Goal: Transaction & Acquisition: Purchase product/service

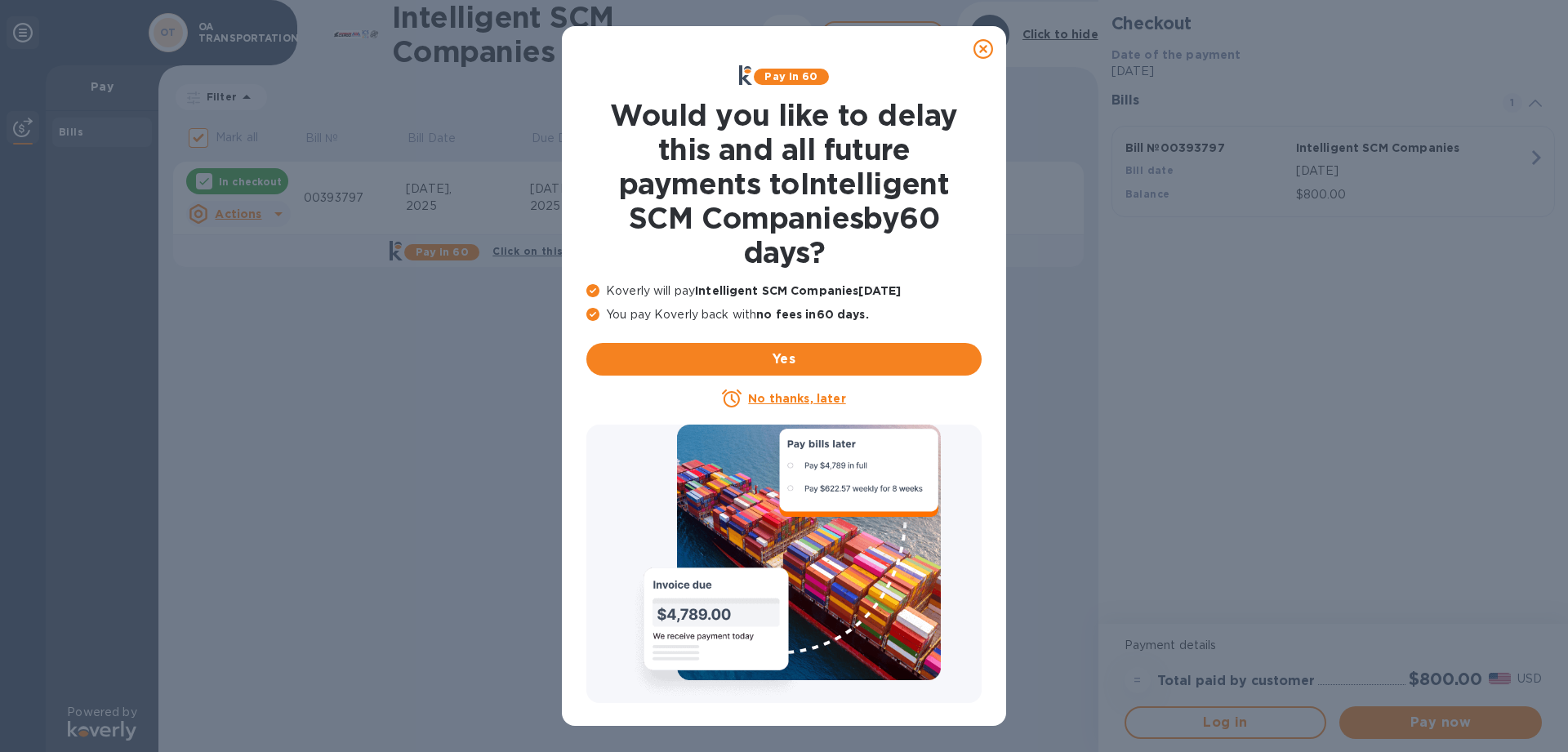
click at [983, 48] on icon at bounding box center [983, 49] width 20 height 20
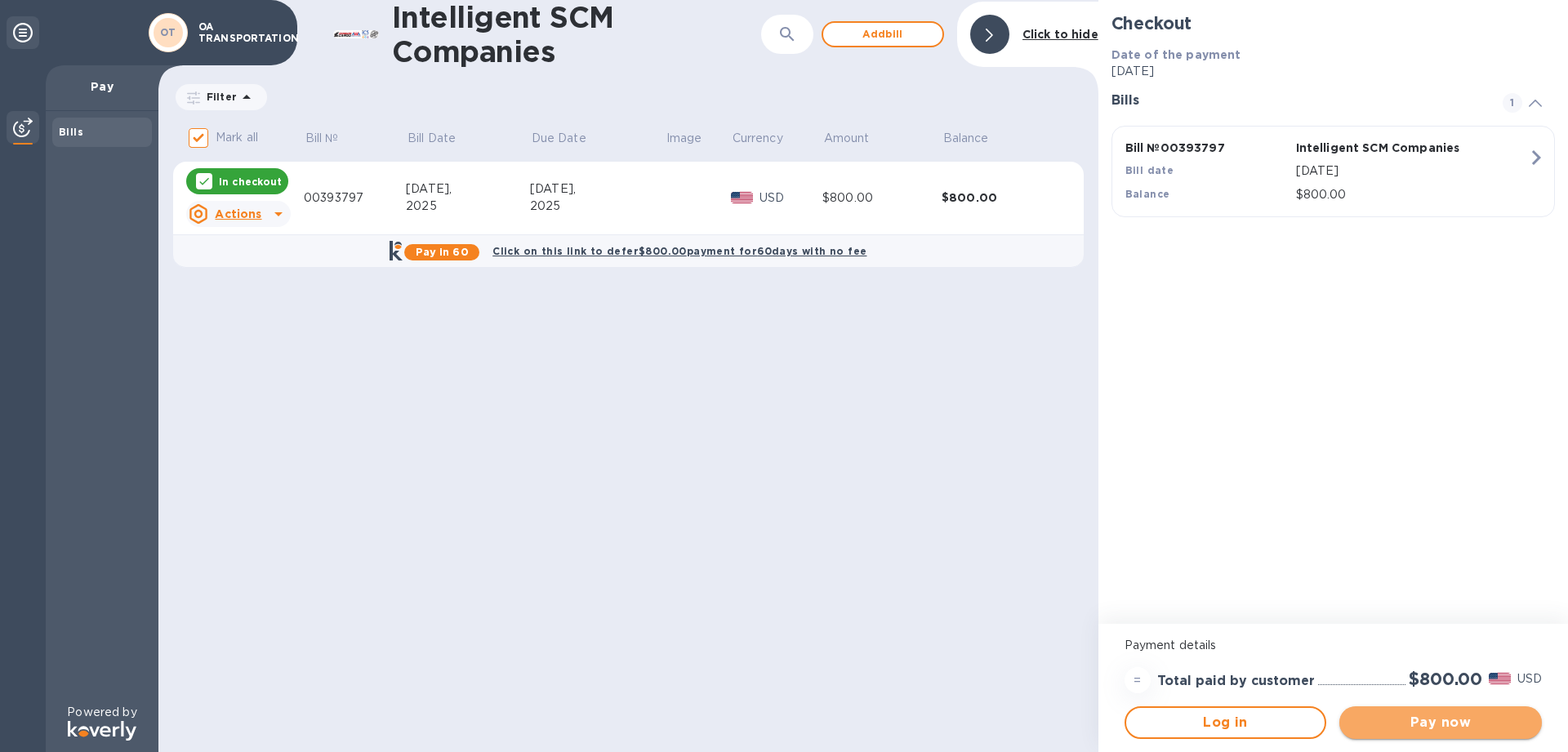
click at [1443, 737] on button "Pay now" at bounding box center [1440, 723] width 203 height 32
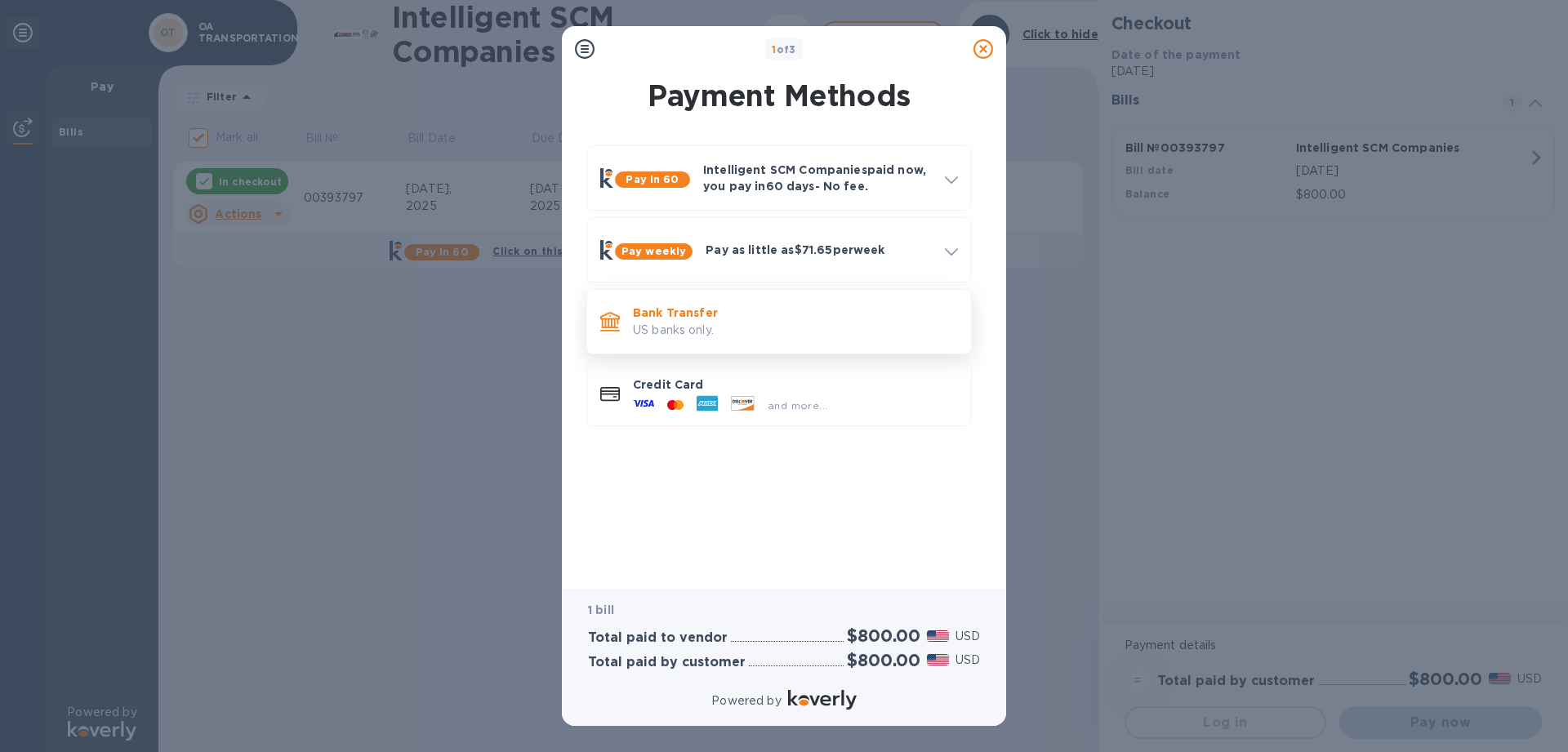
click at [615, 324] on icon at bounding box center [610, 320] width 20 height 17
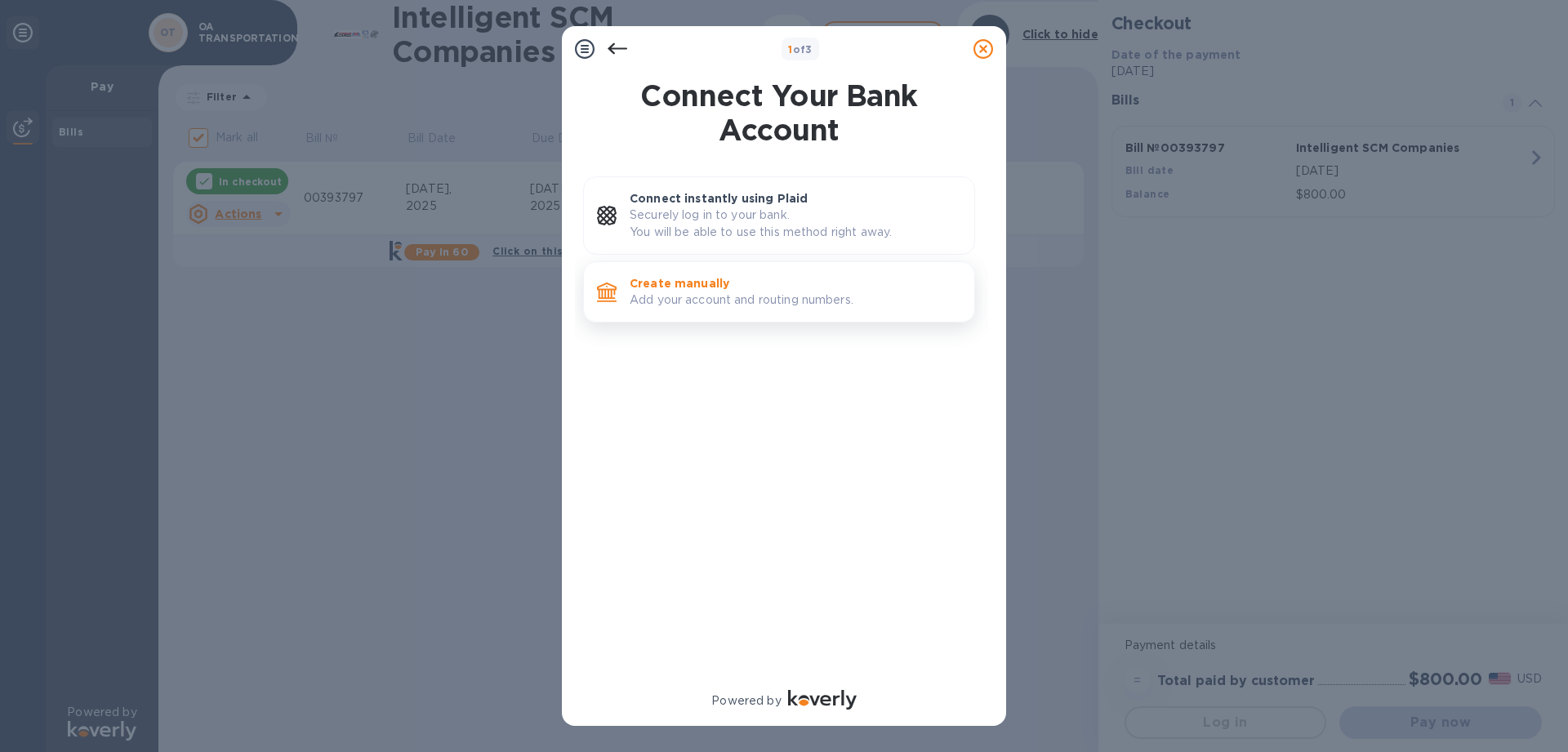
click at [708, 307] on p "Add your account and routing numbers." at bounding box center [795, 301] width 332 height 18
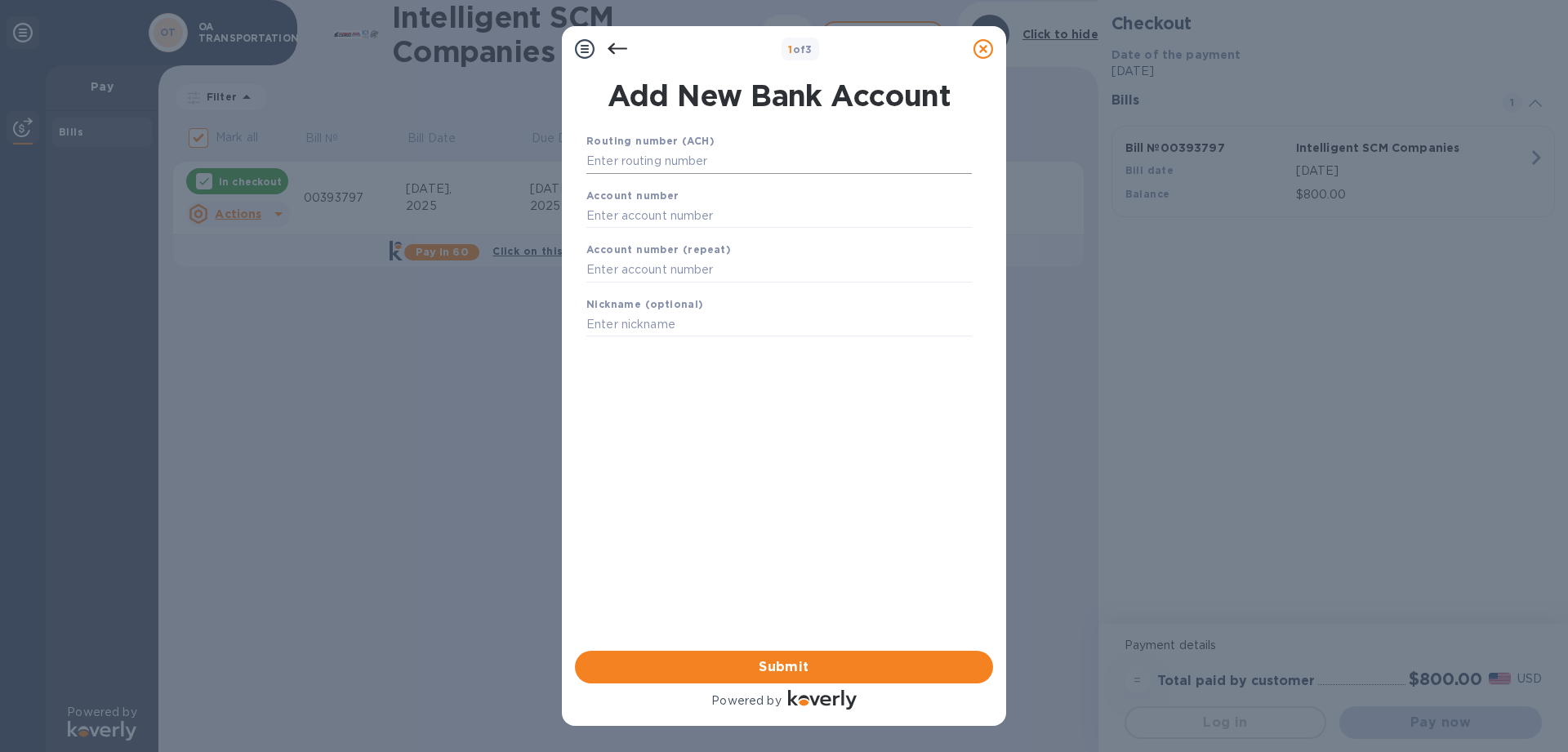
click at [693, 159] on input "text" at bounding box center [779, 162] width 386 height 24
click at [719, 207] on input "text" at bounding box center [779, 215] width 386 height 24
paste input "325127304351"
type input "325127304351"
click at [594, 259] on input "text" at bounding box center [779, 270] width 386 height 24
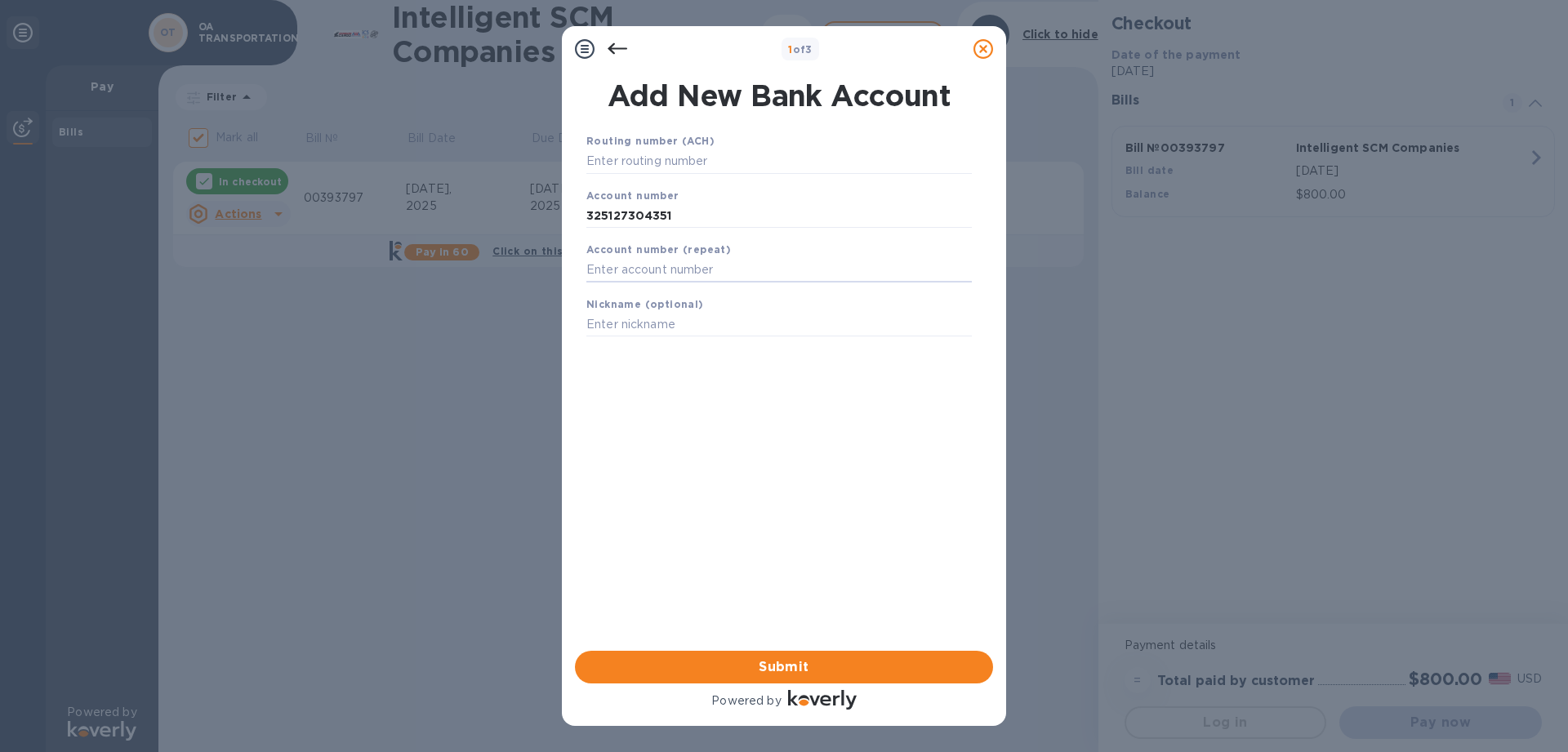
paste input "325127304351"
type input "325127304351"
click at [629, 162] on input "text" at bounding box center [779, 162] width 386 height 24
paste input "121000358"
type input "121000358"
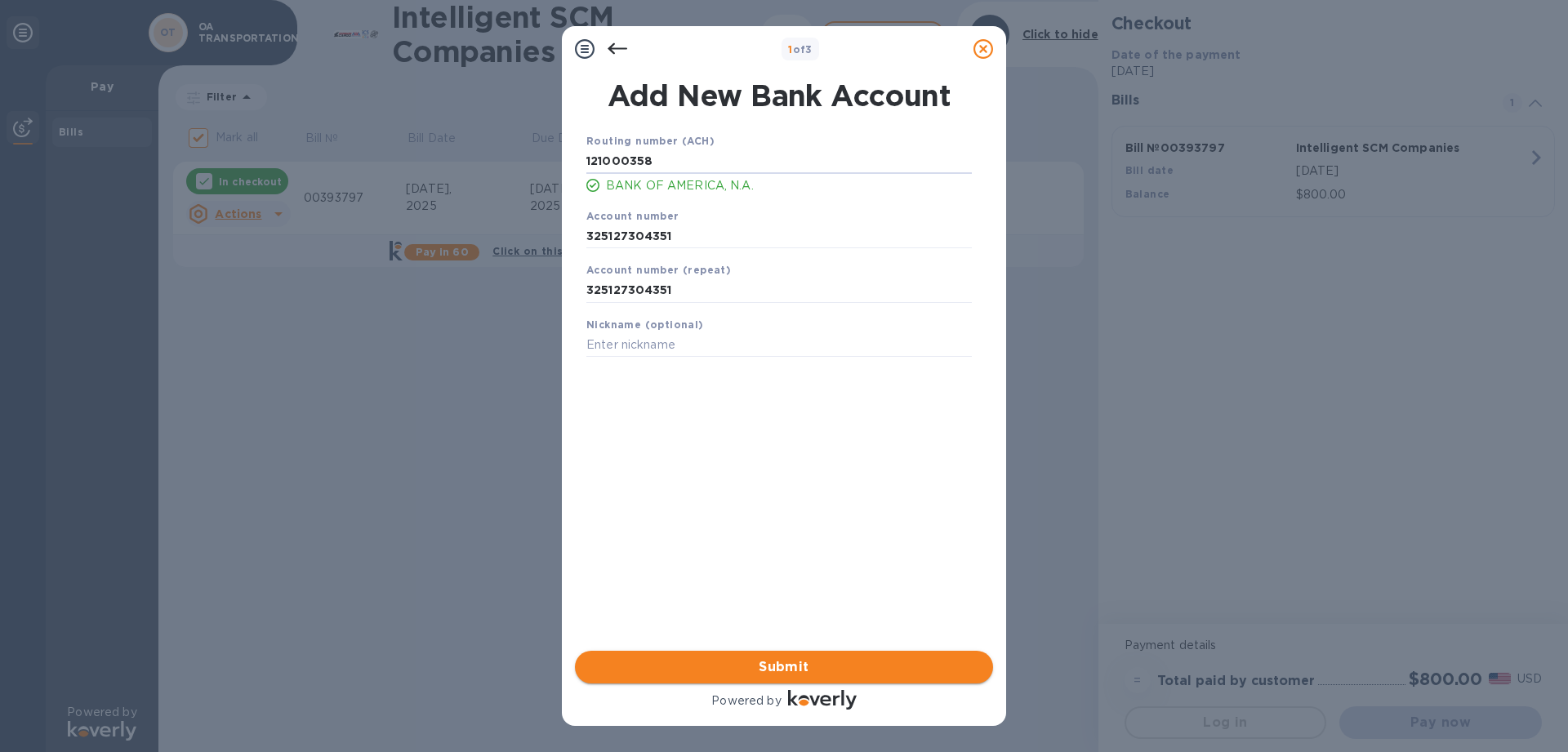
click at [748, 662] on span "Submit" at bounding box center [784, 667] width 392 height 20
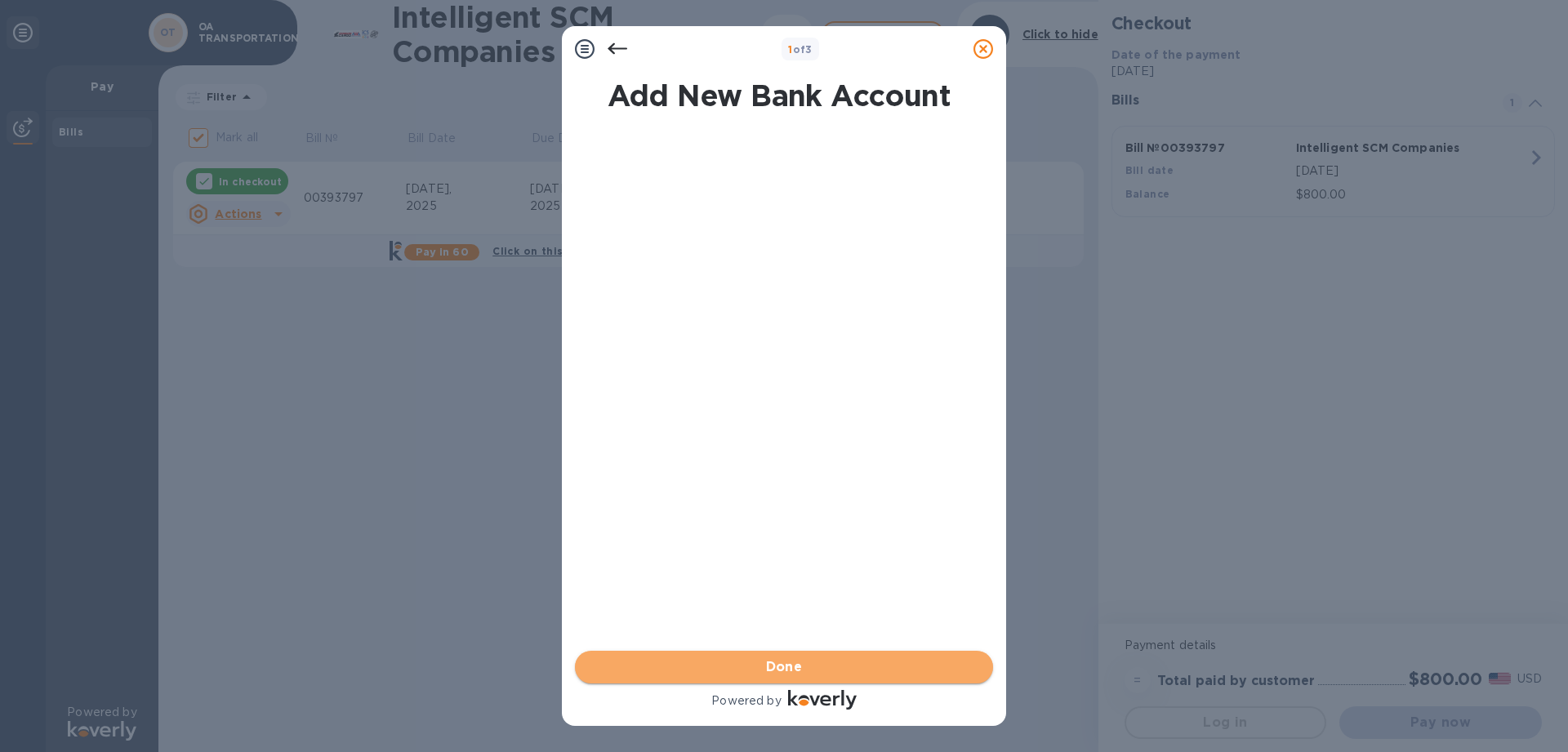
click at [765, 676] on span "Done" at bounding box center [784, 667] width 37 height 20
